Goal: Transaction & Acquisition: Purchase product/service

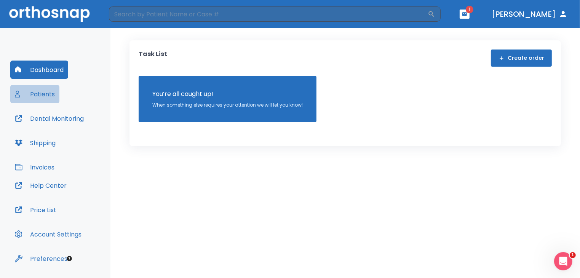
click at [41, 98] on button "Patients" at bounding box center [34, 94] width 49 height 18
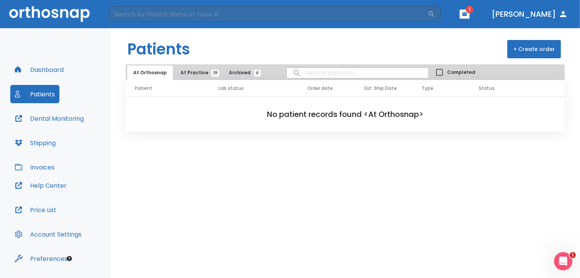
click at [192, 72] on span "At Practice 29" at bounding box center [197, 72] width 35 height 7
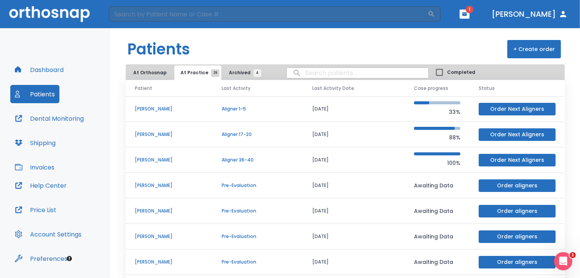
click at [146, 159] on p "[PERSON_NAME]" at bounding box center [169, 159] width 69 height 7
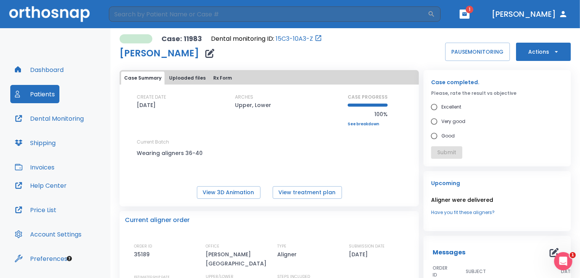
click at [537, 49] on button "Actions" at bounding box center [543, 52] width 55 height 18
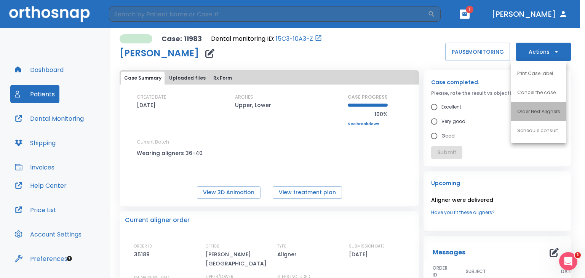
click at [524, 115] on li "Order Next Aligners" at bounding box center [538, 111] width 55 height 19
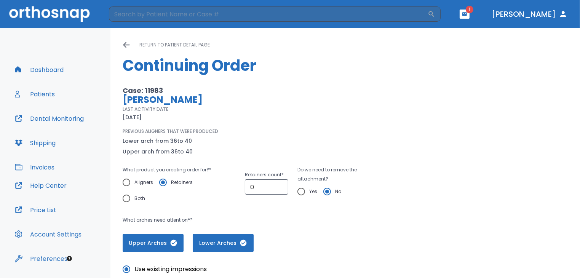
radio input "false"
radio input "true"
type input "1"
click at [278, 185] on input "1" at bounding box center [266, 186] width 43 height 15
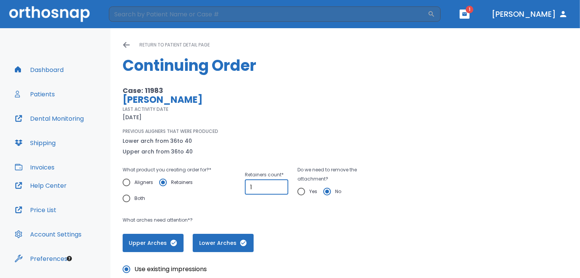
click at [303, 191] on input "Yes" at bounding box center [301, 192] width 16 height 16
radio input "true"
click at [469, 12] on button "button" at bounding box center [465, 14] width 10 height 9
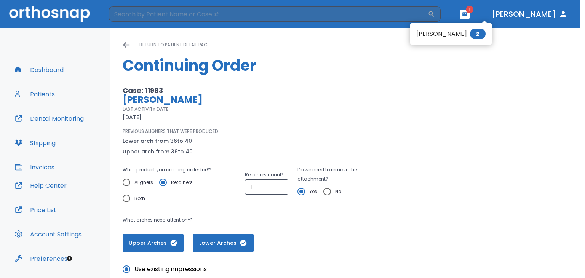
click at [455, 37] on li "[PERSON_NAME] 2" at bounding box center [450, 33] width 81 height 15
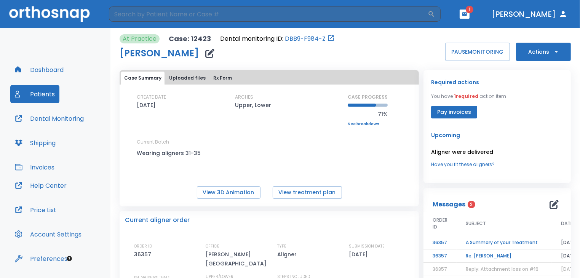
click at [481, 262] on td "Re: [PERSON_NAME]" at bounding box center [503, 255] width 95 height 13
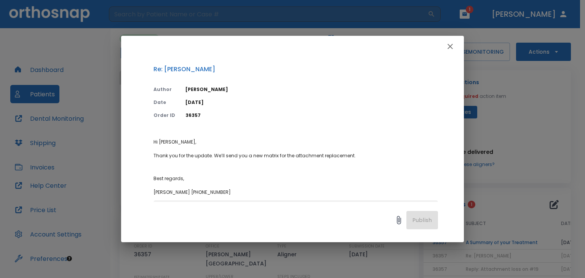
click at [446, 48] on icon "button" at bounding box center [449, 46] width 9 height 9
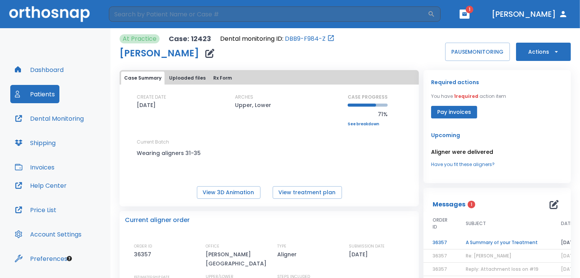
click at [481, 244] on td "A Summary of your Treatment" at bounding box center [503, 242] width 95 height 13
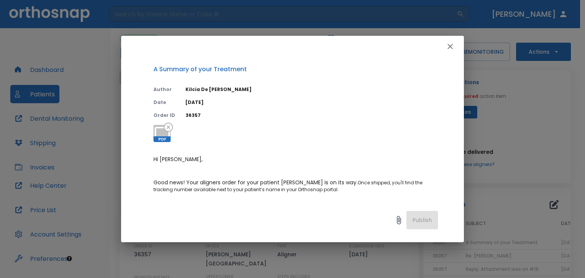
click at [448, 48] on icon "button" at bounding box center [449, 46] width 5 height 5
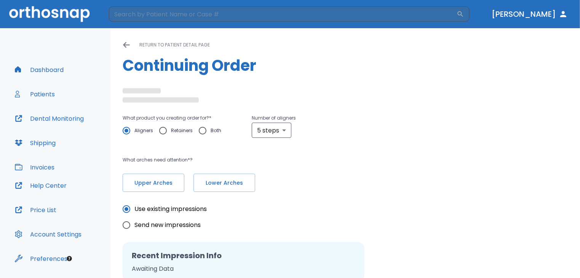
radio input "false"
radio input "true"
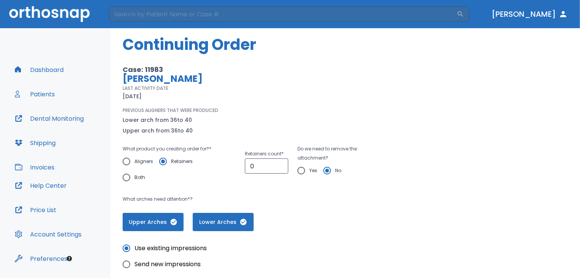
scroll to position [21, 0]
click at [278, 163] on input "1" at bounding box center [266, 166] width 43 height 15
click at [278, 163] on input "2" at bounding box center [266, 166] width 43 height 15
type input "1"
click at [277, 169] on input "1" at bounding box center [266, 166] width 43 height 15
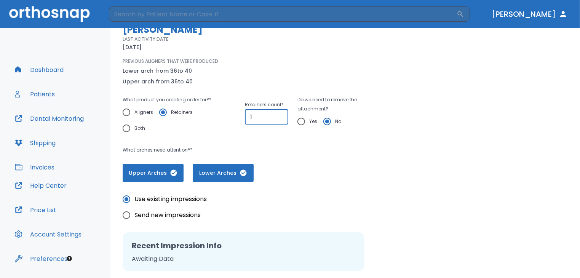
scroll to position [65, 0]
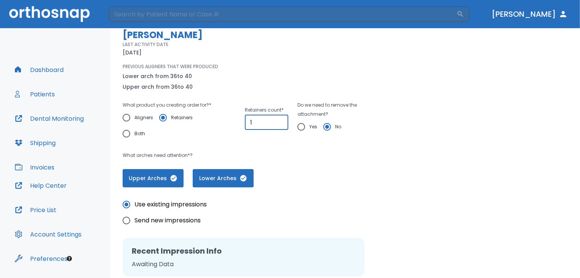
click at [302, 127] on input "Yes" at bounding box center [301, 127] width 16 height 16
radio input "true"
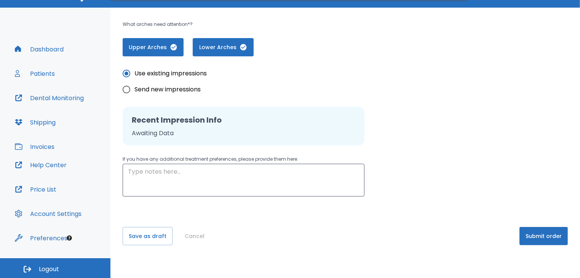
scroll to position [21, 0]
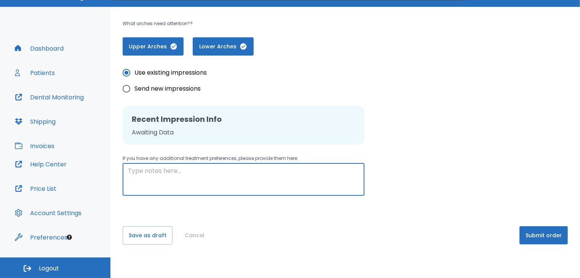
click at [230, 176] on textarea at bounding box center [243, 179] width 231 height 26
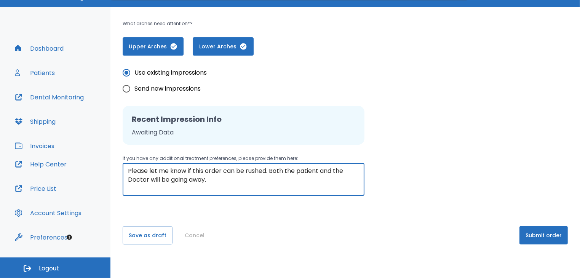
type textarea "Please let me know if this order can be rushed. Both the patient and the Doctor…"
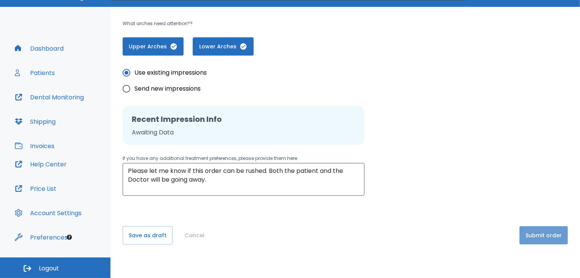
click at [545, 233] on button "Submit order" at bounding box center [543, 235] width 48 height 18
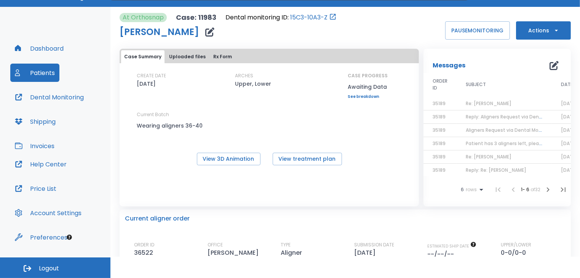
click at [416, 257] on html "​ [PERSON_NAME] Dashboard Patients Dental Monitoring Shipping Invoices Help Cen…" at bounding box center [290, 118] width 580 height 278
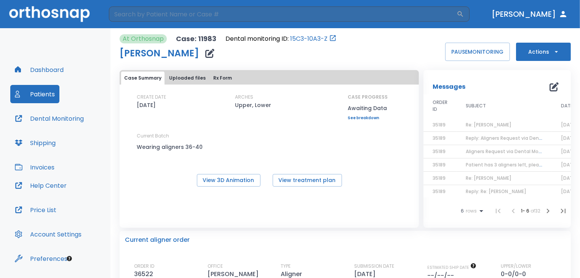
click at [32, 96] on button "Patients" at bounding box center [34, 94] width 49 height 18
